Goal: Find contact information: Find contact information

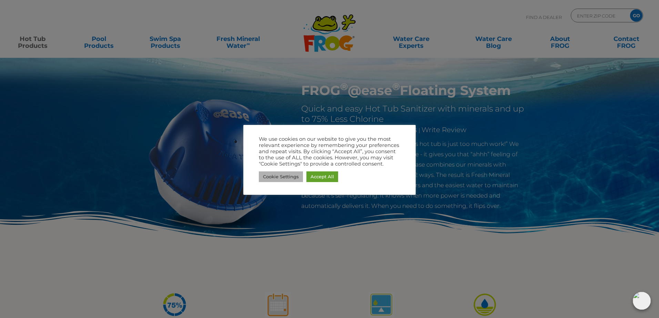
click at [280, 180] on link "Cookie Settings" at bounding box center [281, 177] width 44 height 11
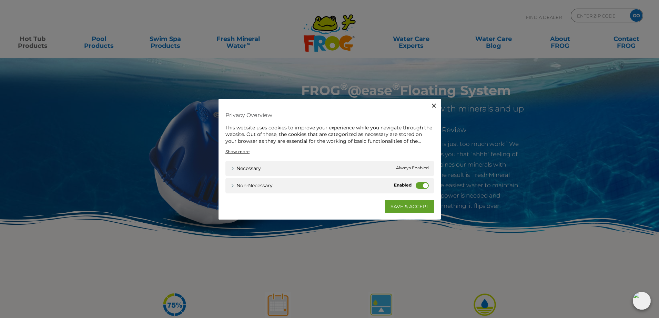
click at [421, 184] on label "Non-necessary" at bounding box center [421, 185] width 13 height 7
click at [0, 0] on input "Non-necessary" at bounding box center [0, 0] width 0 height 0
click at [403, 205] on link "SAVE & ACCEPT" at bounding box center [409, 206] width 49 height 12
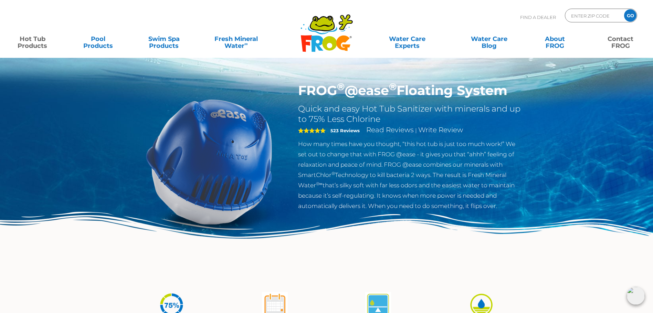
click at [619, 45] on link "Contact FROG" at bounding box center [620, 39] width 51 height 14
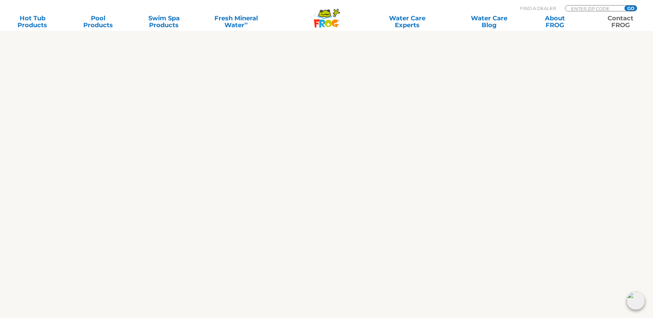
scroll to position [344, 0]
